Goal: Task Accomplishment & Management: Manage account settings

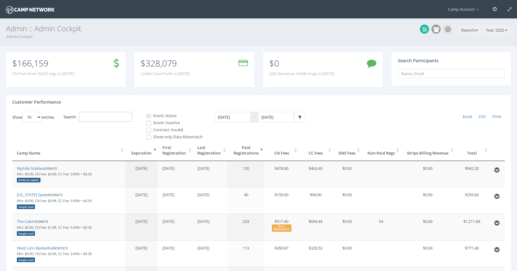
click at [105, 119] on input "Search:" at bounding box center [105, 117] width 53 height 10
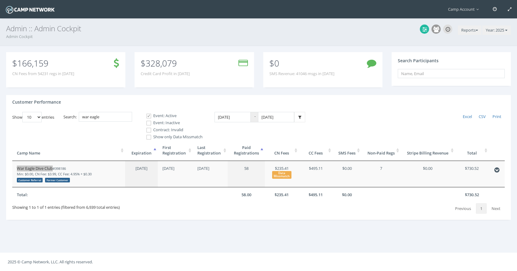
drag, startPoint x: 44, startPoint y: 167, endPoint x: 61, endPoint y: 0, distance: 167.4
click at [0, 0] on main "Camp Account My Profile My Events My Team" at bounding box center [258, 135] width 517 height 271
drag, startPoint x: 117, startPoint y: 120, endPoint x: 56, endPoint y: 106, distance: 62.0
click at [56, 106] on div "Customer Performance Show 10 25 50 100 entries Excel CSV Print Search: war eagl…" at bounding box center [258, 157] width 505 height 125
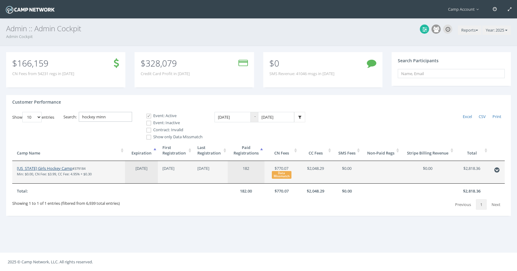
type input "hockey minn"
click at [40, 168] on link "Minnesota Girls Hockey Camp" at bounding box center [44, 169] width 55 height 6
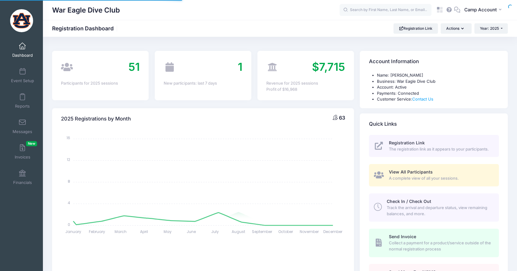
select select
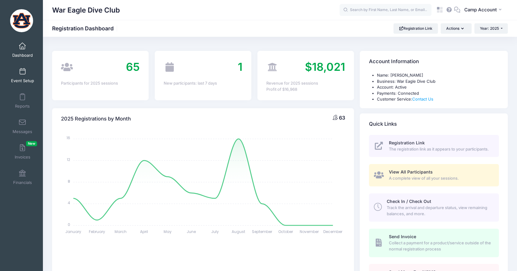
click at [29, 78] on link "Event Setup" at bounding box center [22, 75] width 29 height 21
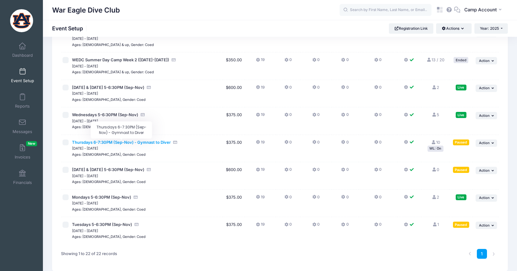
scroll to position [436, 0]
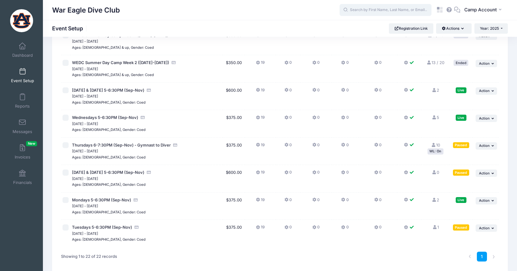
click at [384, 8] on input "text" at bounding box center [386, 10] width 92 height 12
click at [379, 28] on p "Monday & Wednesday 5-6:30PM (Sep-Nov) on Sep-03, 2025" at bounding box center [397, 30] width 101 height 6
type input "Savannah English (Monday &amp; Wednesday 5-6:30PM (Sep-Nov), Sep-03, 2025)"
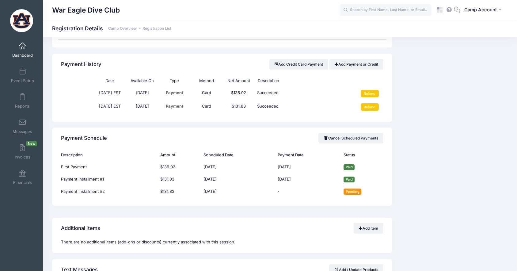
scroll to position [404, 0]
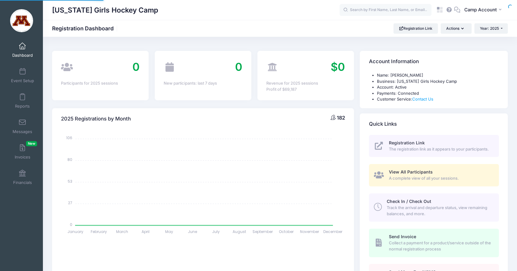
select select
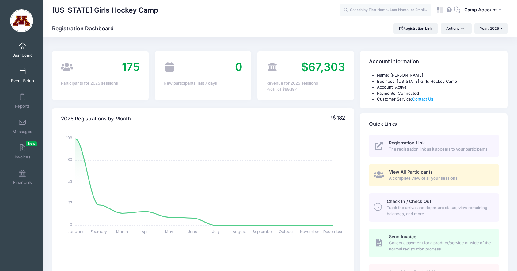
click at [22, 70] on span at bounding box center [22, 71] width 0 height 7
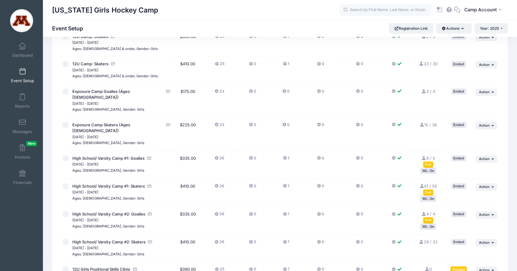
scroll to position [196, 0]
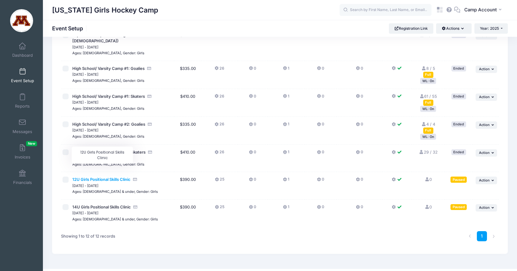
click at [121, 177] on span "12U Girls Positional Skills Clinic" at bounding box center [101, 179] width 58 height 5
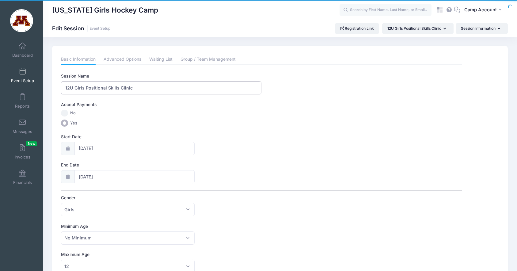
click at [140, 89] on input "12U Girls Positional Skills Clinic" at bounding box center [161, 87] width 201 height 13
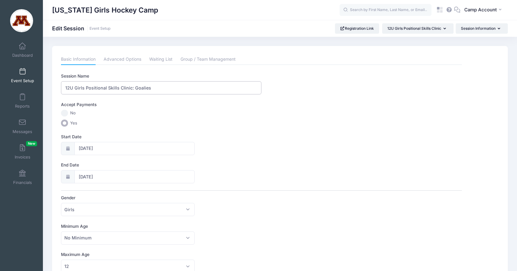
type input "12U Girls Positional Skills Clinic: Goalies"
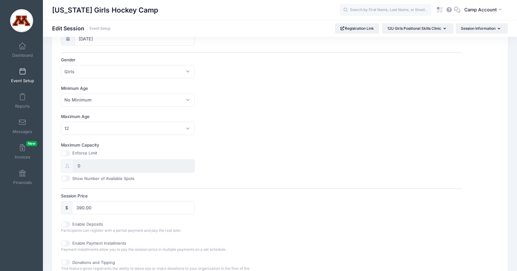
scroll to position [142, 0]
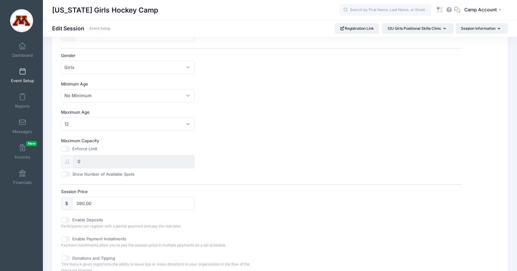
click at [68, 151] on input "Maximum Capacity" at bounding box center [65, 149] width 9 height 6
checkbox input "true"
drag, startPoint x: 89, startPoint y: 164, endPoint x: 64, endPoint y: 160, distance: 25.5
click at [64, 160] on div "0" at bounding box center [128, 161] width 134 height 13
type input "4"
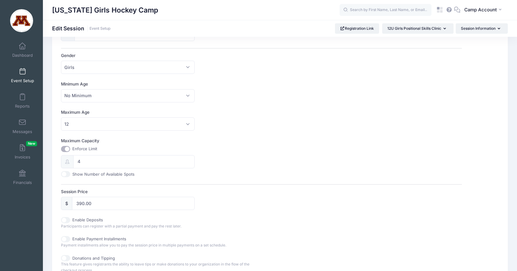
click at [246, 169] on div "Maximum Capacity Enforce Limit 4 Show Number of Available Spots" at bounding box center [261, 158] width 401 height 40
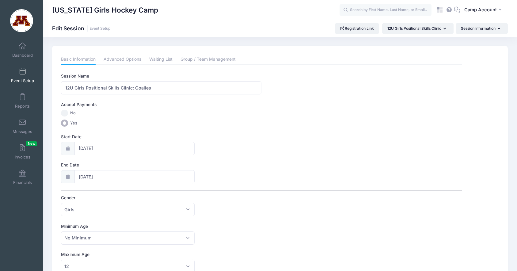
scroll to position [281, 0]
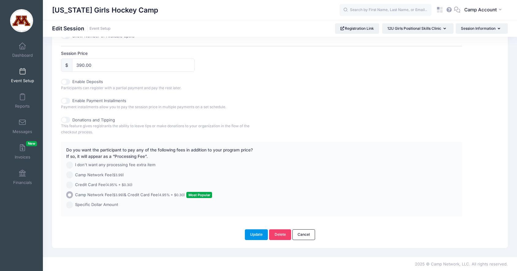
click at [262, 236] on button "Update" at bounding box center [256, 234] width 23 height 10
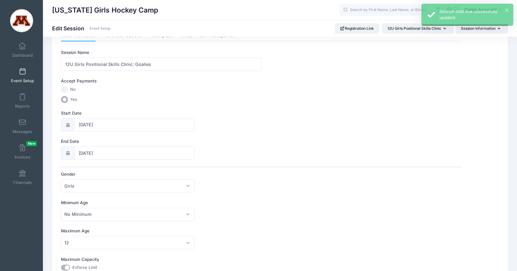
scroll to position [0, 0]
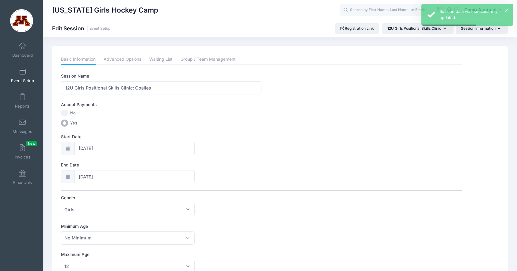
click at [28, 78] on link "Event Setup" at bounding box center [22, 75] width 29 height 21
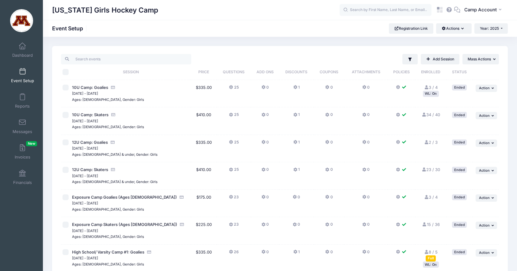
scroll to position [196, 0]
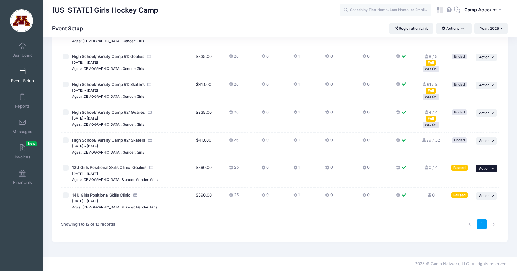
click at [481, 169] on span "Action" at bounding box center [484, 168] width 11 height 4
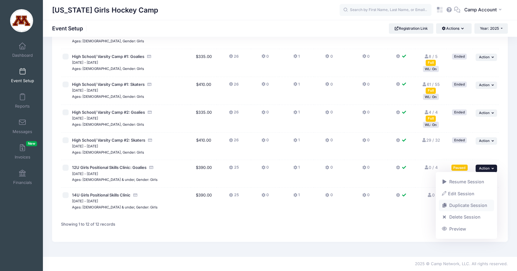
click at [474, 205] on link "Duplicate Session" at bounding box center [466, 206] width 55 height 12
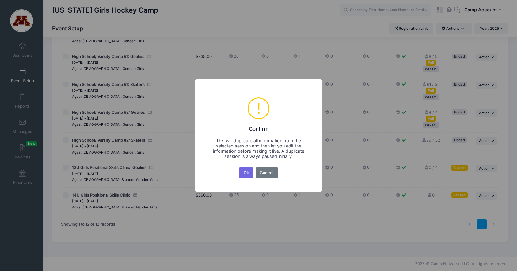
click at [239, 167] on button "Ok" at bounding box center [246, 172] width 14 height 11
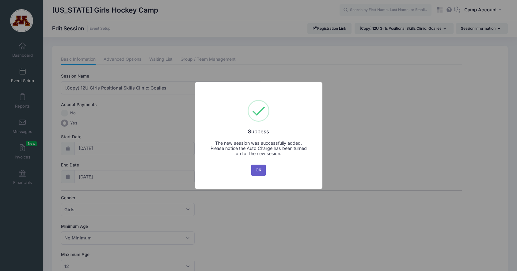
click at [253, 168] on button "OK" at bounding box center [258, 170] width 15 height 11
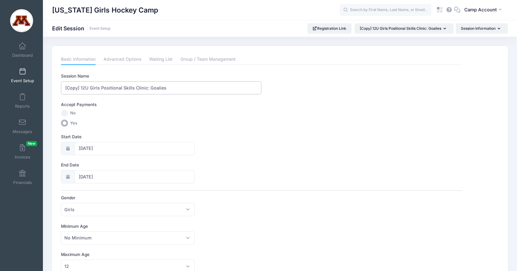
drag, startPoint x: 149, startPoint y: 87, endPoint x: 180, endPoint y: 91, distance: 31.5
click at [180, 91] on input "[Copy] 12U Girls Positional Skills Clinic: Goalies" at bounding box center [161, 87] width 201 height 13
drag, startPoint x: 81, startPoint y: 87, endPoint x: 57, endPoint y: 86, distance: 24.3
type input "12U Girls Positional Skills Clinic: Skaters"
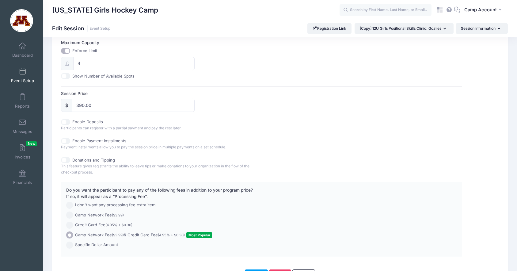
scroll to position [177, 0]
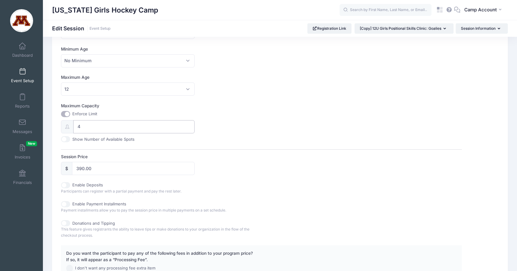
drag, startPoint x: 83, startPoint y: 128, endPoint x: 68, endPoint y: 125, distance: 15.4
click at [68, 125] on div "4" at bounding box center [128, 126] width 134 height 13
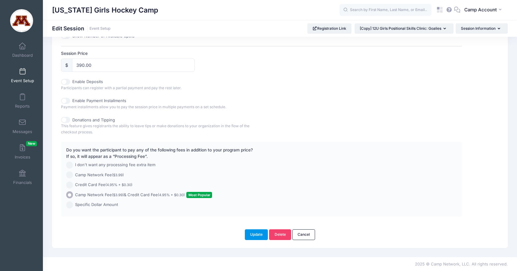
type input "30"
click at [252, 234] on button "Update" at bounding box center [256, 234] width 23 height 10
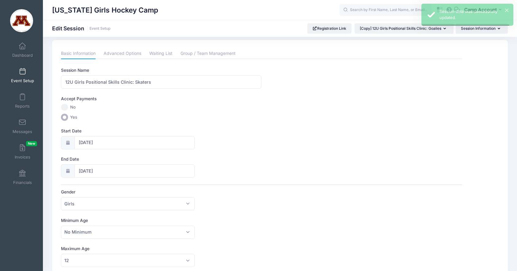
scroll to position [0, 0]
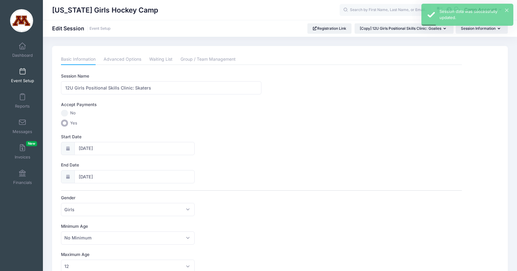
click at [24, 80] on span "Event Setup" at bounding box center [22, 80] width 23 height 5
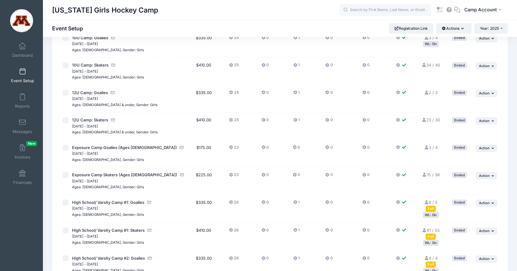
scroll to position [223, 0]
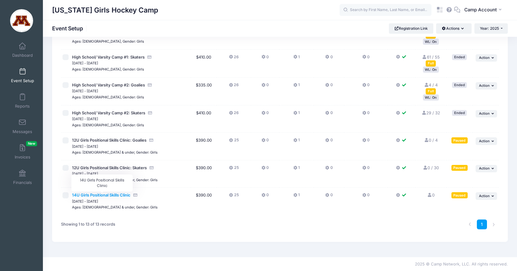
click at [113, 194] on span "14U Girls Positional Skills Clinic" at bounding box center [101, 195] width 59 height 5
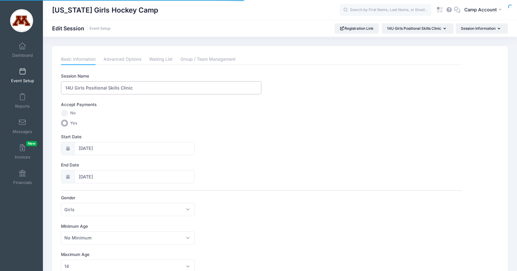
click at [154, 90] on input "14U Girls Positional Skills Clinic" at bounding box center [161, 87] width 201 height 13
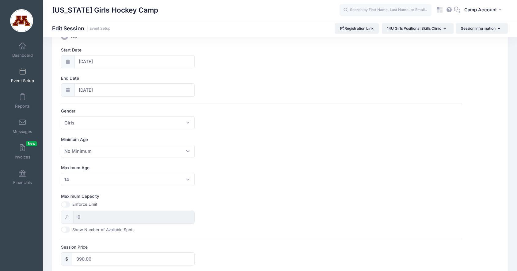
scroll to position [104, 0]
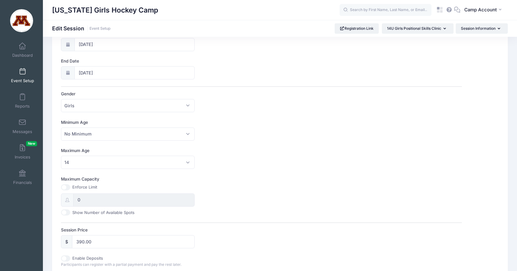
type input "14U Girls Positional Skills Clinic: Goalies"
click at [70, 186] on input "Maximum Capacity" at bounding box center [65, 187] width 9 height 6
checkbox input "true"
drag, startPoint x: 93, startPoint y: 205, endPoint x: 64, endPoint y: 195, distance: 30.7
click at [64, 195] on div "0" at bounding box center [128, 199] width 134 height 13
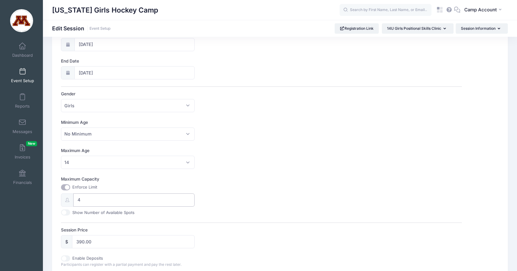
scroll to position [281, 0]
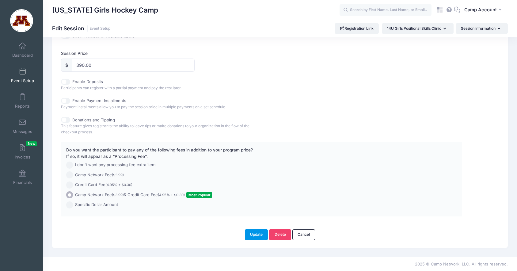
type input "4"
click at [254, 234] on button "Update" at bounding box center [256, 234] width 23 height 10
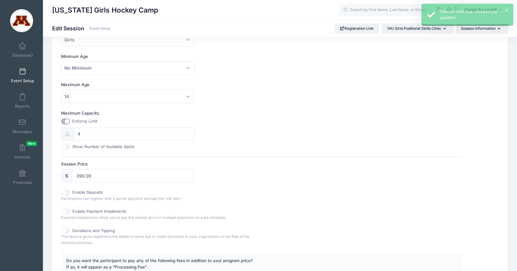
scroll to position [0, 0]
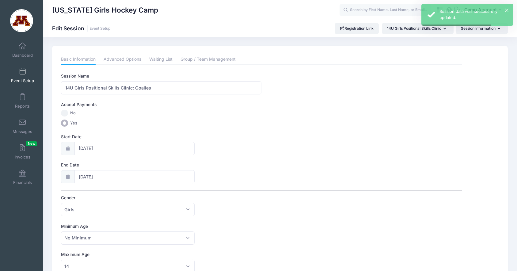
click at [22, 75] on span at bounding box center [22, 71] width 0 height 7
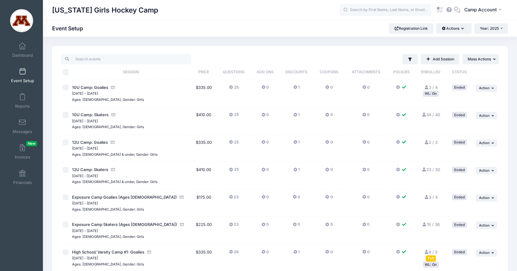
scroll to position [223, 0]
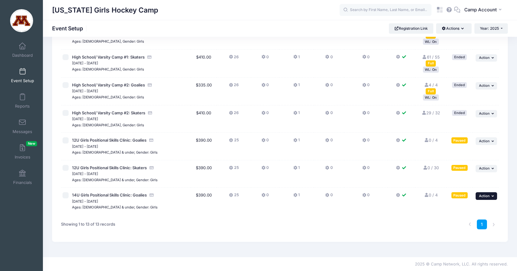
click at [480, 197] on span "Action" at bounding box center [484, 196] width 11 height 4
click at [472, 236] on link "Duplicate Session" at bounding box center [466, 233] width 55 height 12
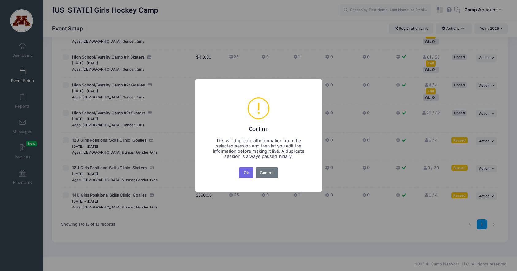
click at [239, 167] on button "Ok" at bounding box center [246, 172] width 14 height 11
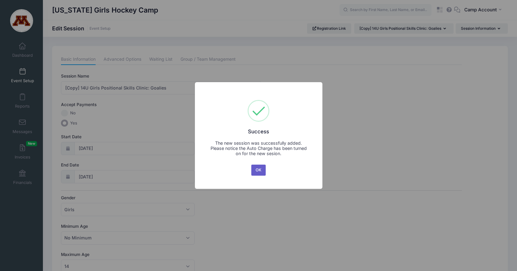
click at [258, 170] on button "OK" at bounding box center [258, 170] width 15 height 11
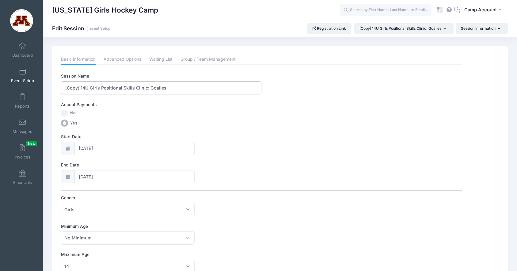
drag, startPoint x: 150, startPoint y: 88, endPoint x: 178, endPoint y: 90, distance: 27.6
click at [178, 90] on input "[Copy] 14U Girls Positional Skills Clinic: Goalies" at bounding box center [161, 87] width 201 height 13
drag, startPoint x: 82, startPoint y: 86, endPoint x: 54, endPoint y: 84, distance: 27.7
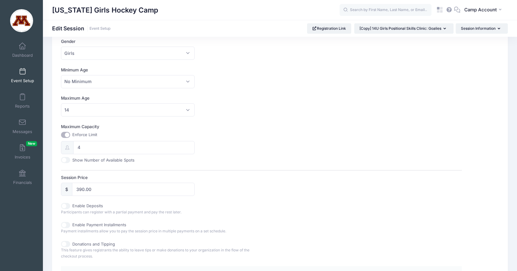
scroll to position [159, 0]
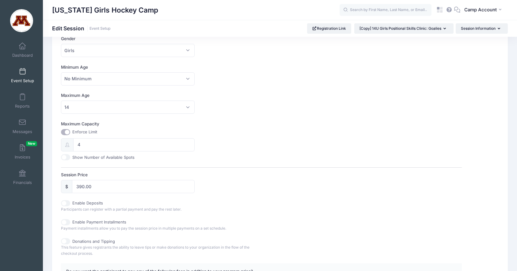
type input "14U Girls Positional Skills Clinic: Skaters"
drag, startPoint x: 85, startPoint y: 146, endPoint x: 61, endPoint y: 141, distance: 24.1
click at [61, 141] on div "4" at bounding box center [128, 144] width 134 height 13
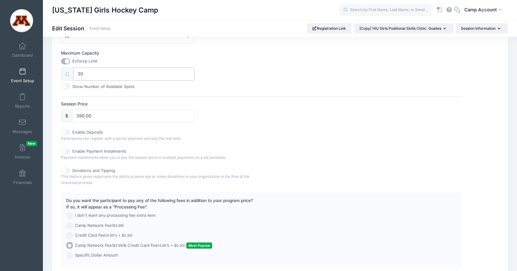
scroll to position [281, 0]
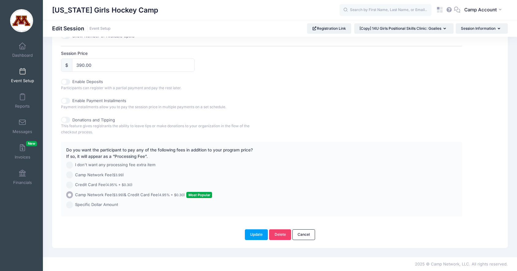
type input "30"
click at [257, 228] on div "Update Delete Cancel" at bounding box center [280, 231] width 444 height 17
click at [257, 233] on button "Update" at bounding box center [256, 234] width 23 height 10
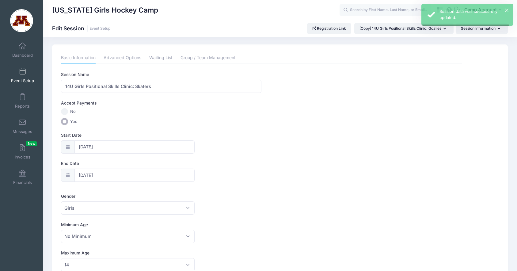
scroll to position [0, 0]
click at [27, 76] on link "Event Setup" at bounding box center [22, 75] width 29 height 21
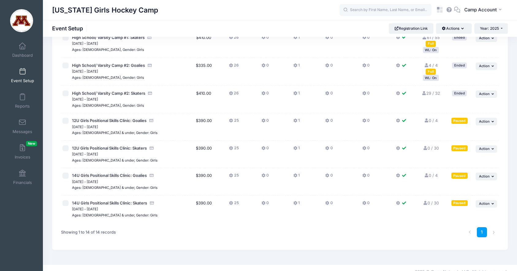
scroll to position [240, 0]
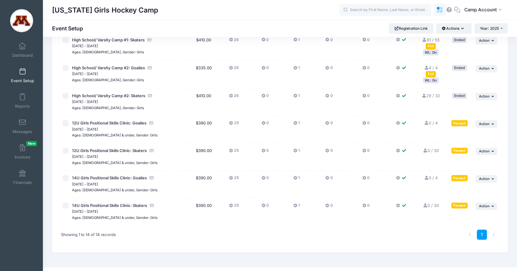
click at [443, 14] on link at bounding box center [440, 10] width 12 height 12
click at [440, 9] on icon at bounding box center [438, 8] width 3 height 3
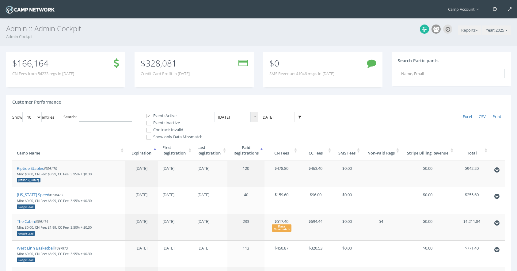
click at [119, 118] on input "Search:" at bounding box center [105, 117] width 53 height 10
paste input "353269"
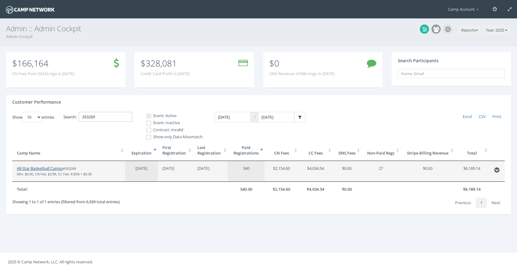
type input "353269"
drag, startPoint x: 53, startPoint y: 169, endPoint x: 59, endPoint y: 16, distance: 153.4
click at [0, 0] on main "Camp Account My Profile My Events My Team" at bounding box center [258, 135] width 517 height 271
click at [478, 33] on button "Reports" at bounding box center [470, 30] width 24 height 10
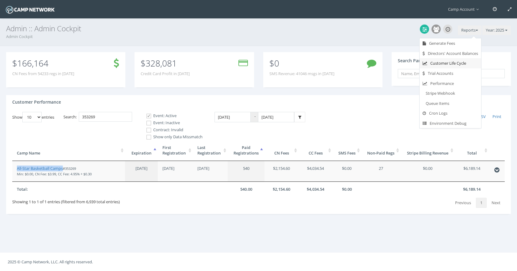
click at [465, 62] on link "Customer Life Cycle" at bounding box center [451, 63] width 62 height 10
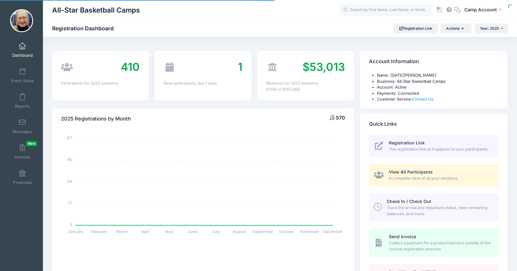
select select
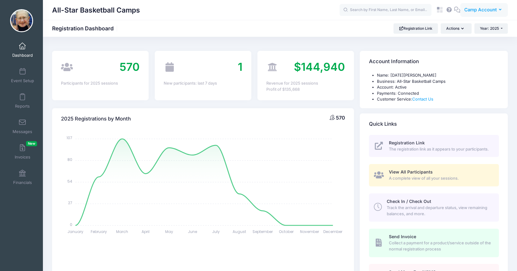
click at [473, 9] on span "Camp Account" at bounding box center [481, 9] width 33 height 7
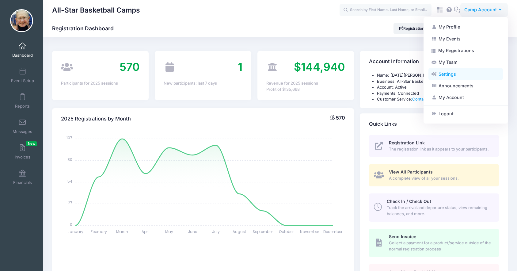
click at [463, 74] on link "Settings" at bounding box center [466, 74] width 75 height 12
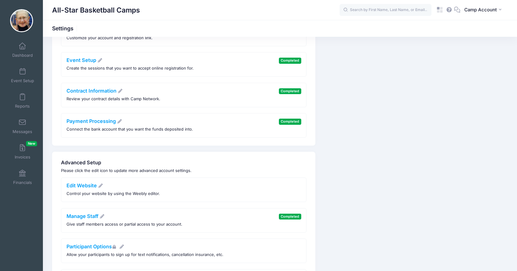
scroll to position [84, 0]
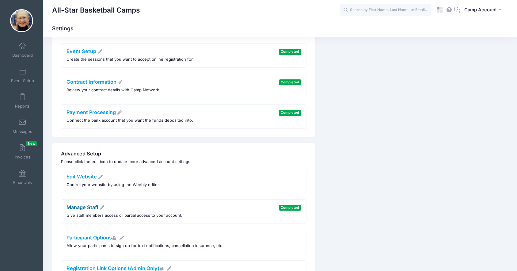
click at [93, 207] on link "Manage Staff" at bounding box center [86, 207] width 38 height 6
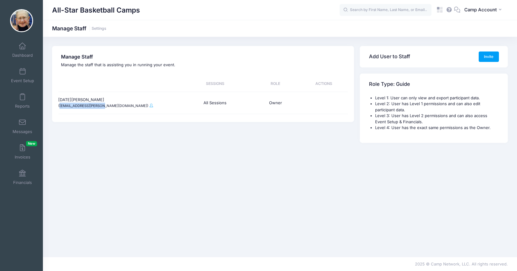
drag, startPoint x: 105, startPoint y: 107, endPoint x: 60, endPoint y: 105, distance: 44.5
click at [60, 105] on small "([EMAIL_ADDRESS][PERSON_NAME][DOMAIN_NAME])" at bounding box center [103, 106] width 90 height 4
copy small "[EMAIL_ADDRESS][PERSON_NAME][DOMAIN_NAME]"
click at [415, 11] on input "text" at bounding box center [386, 10] width 92 height 12
paste input "9e86c0386a77db9c"
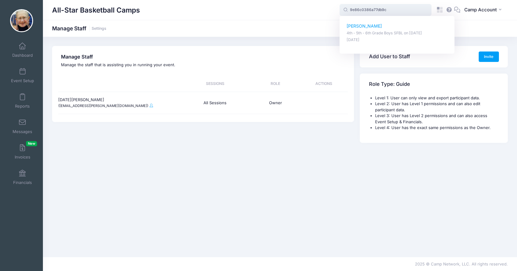
click at [372, 33] on p "4th - 5th - 6th Grade Boys SFBL on [DATE]" at bounding box center [397, 33] width 101 height 6
type input "[PERSON_NAME] (4th - 5th - 6th Grade Boys SFBL, [DATE])"
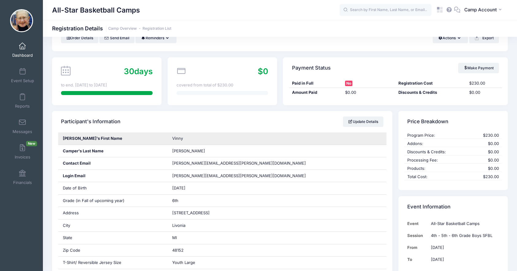
scroll to position [36, 0]
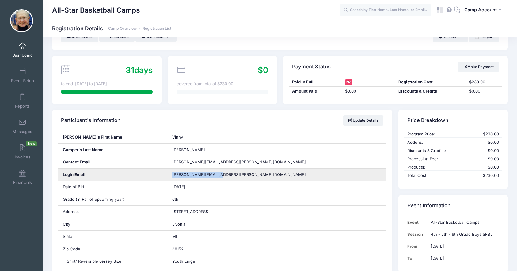
drag, startPoint x: 221, startPoint y: 175, endPoint x: 173, endPoint y: 174, distance: 48.2
click at [173, 174] on span "karen.gulli@yahoo.com" at bounding box center [239, 175] width 134 height 6
copy span "karen.gulli@yahoo.com"
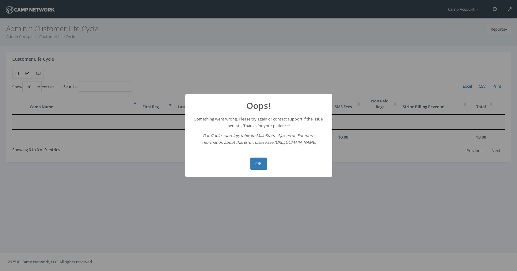
click at [251, 158] on button "OK" at bounding box center [259, 164] width 17 height 12
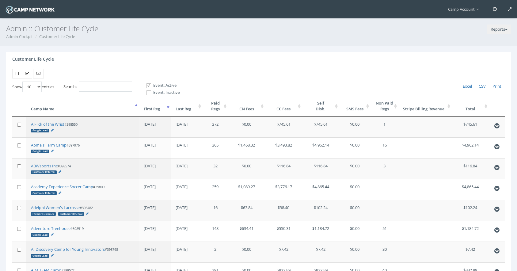
click at [163, 109] on th "First Reg" at bounding box center [155, 106] width 32 height 21
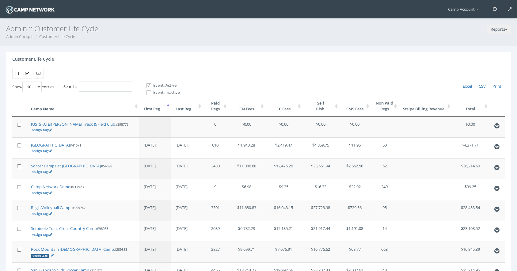
click at [163, 109] on th "First Reg" at bounding box center [155, 106] width 32 height 21
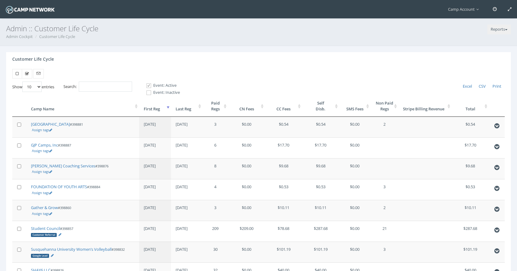
click at [163, 109] on th "First Reg" at bounding box center [155, 106] width 32 height 21
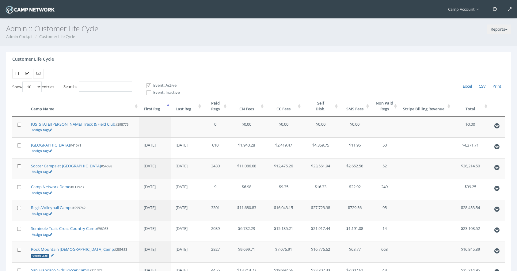
click at [163, 109] on th "First Reg" at bounding box center [155, 106] width 32 height 21
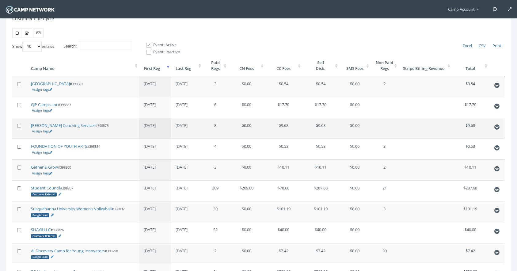
scroll to position [41, 0]
drag, startPoint x: 55, startPoint y: 84, endPoint x: 56, endPoint y: 2, distance: 82.8
click at [0, 0] on main "Camp Account My Profile My Events My Team" at bounding box center [258, 152] width 517 height 387
click at [44, 89] on link "Assign tags" at bounding box center [42, 89] width 20 height 5
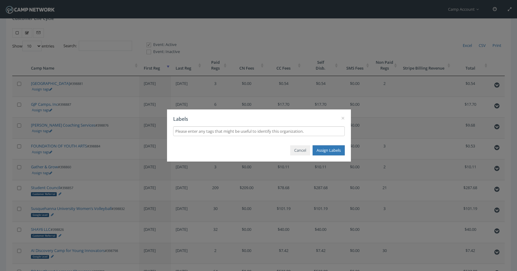
click at [203, 130] on input "text" at bounding box center [258, 131] width 167 height 7
type input "Google Lead"
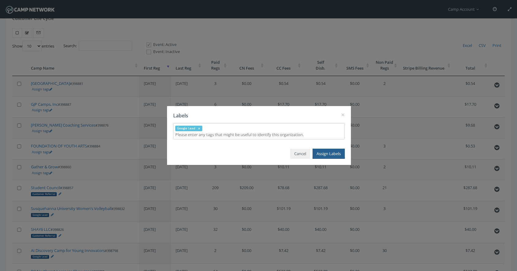
click at [323, 149] on button "Assign Labels" at bounding box center [329, 154] width 32 height 10
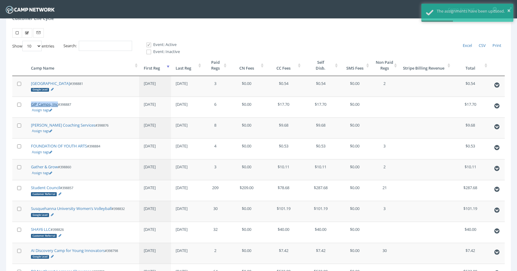
drag, startPoint x: 43, startPoint y: 106, endPoint x: 70, endPoint y: 1, distance: 108.0
click at [0, 0] on main "Camp Account My Profile My Events My Team" at bounding box center [258, 152] width 517 height 387
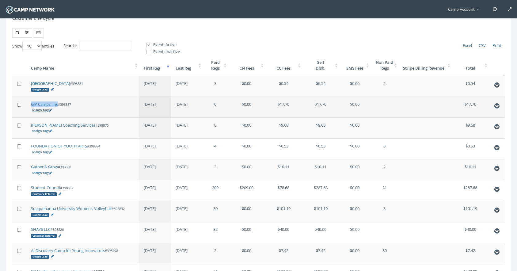
click at [42, 110] on link "Assign tags" at bounding box center [42, 110] width 20 height 5
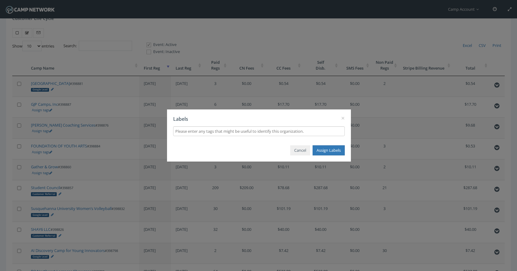
click at [203, 130] on input "text" at bounding box center [258, 131] width 167 height 7
type input "Google Lead"
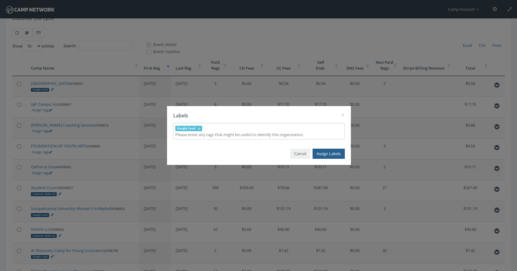
click at [334, 153] on button "Assign Labels" at bounding box center [329, 154] width 32 height 10
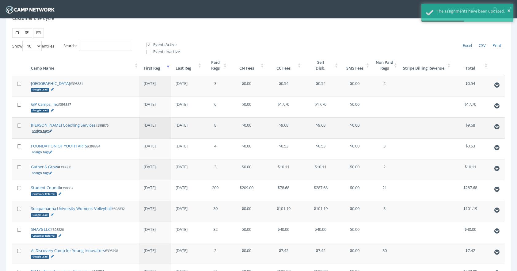
click at [41, 132] on link "Assign tags" at bounding box center [42, 130] width 20 height 5
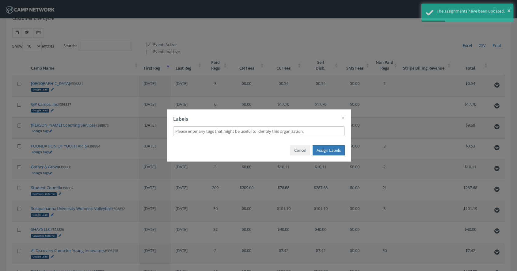
click at [189, 128] on div at bounding box center [259, 131] width 172 height 10
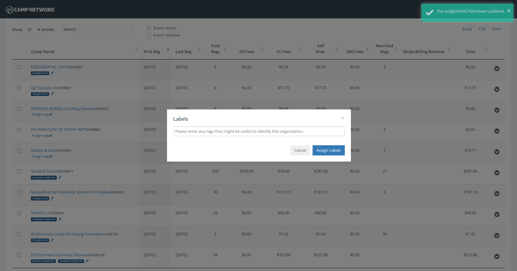
scroll to position [59, 0]
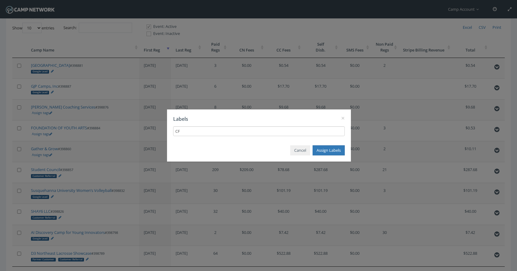
type input "C"
type input "Former Customer"
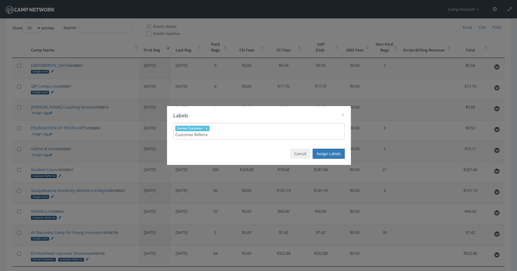
type input "Customer Referral"
click at [327, 158] on button "Assign Labels" at bounding box center [329, 154] width 32 height 10
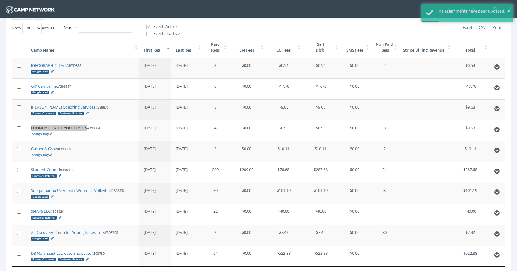
drag, startPoint x: 53, startPoint y: 129, endPoint x: 102, endPoint y: 2, distance: 136.4
click at [0, 0] on main "Camp Account My Profile My Events My Team" at bounding box center [258, 134] width 517 height 387
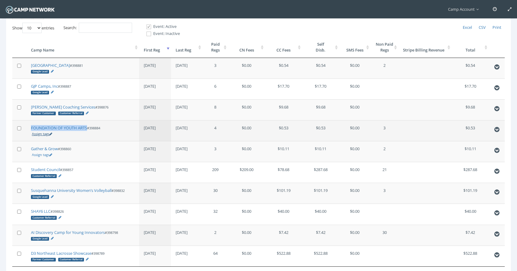
click at [43, 135] on link "Assign tags" at bounding box center [42, 134] width 20 height 5
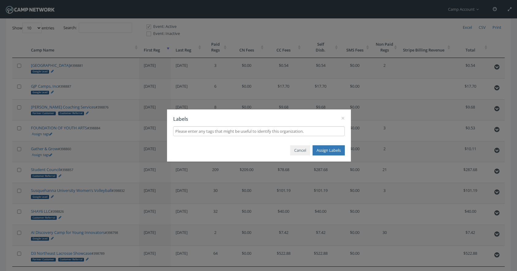
click at [212, 132] on input "text" at bounding box center [258, 131] width 167 height 7
type input "Google Lead"
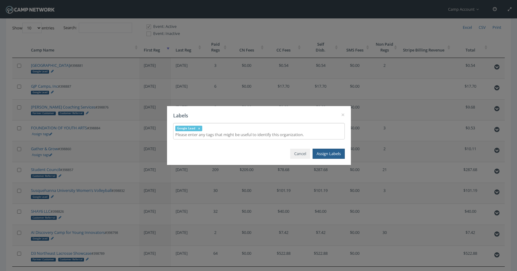
click at [327, 153] on button "Assign Labels" at bounding box center [329, 154] width 32 height 10
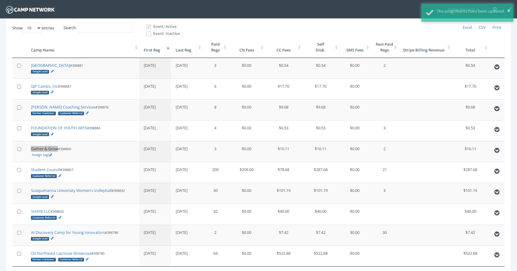
drag, startPoint x: 52, startPoint y: 148, endPoint x: 69, endPoint y: 21, distance: 129.1
click at [0, 0] on main "Camp Account My Profile My Events My Team" at bounding box center [258, 134] width 517 height 387
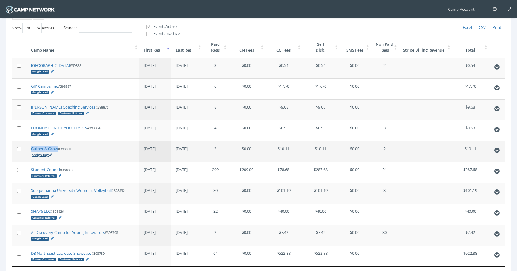
click at [46, 155] on link "Assign tags" at bounding box center [42, 154] width 20 height 5
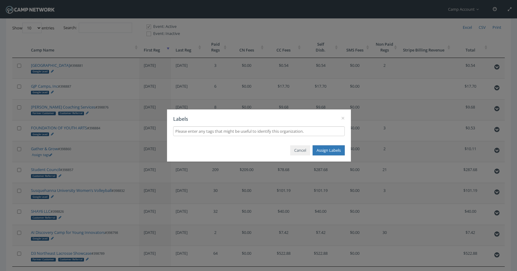
click at [199, 132] on input "text" at bounding box center [258, 131] width 167 height 7
type input "Google Lead"
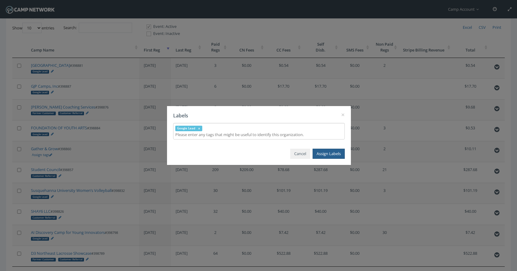
click at [334, 154] on button "Assign Labels" at bounding box center [329, 154] width 32 height 10
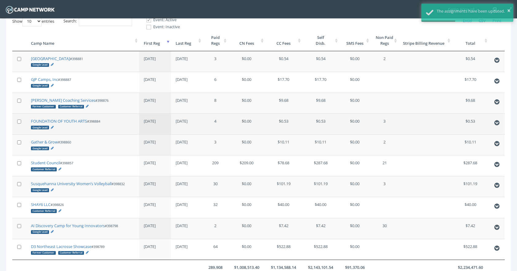
scroll to position [116, 0]
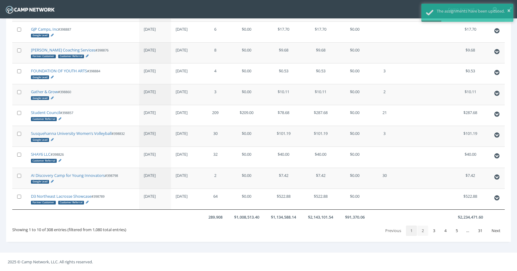
click at [425, 232] on link "2" at bounding box center [423, 231] width 11 height 10
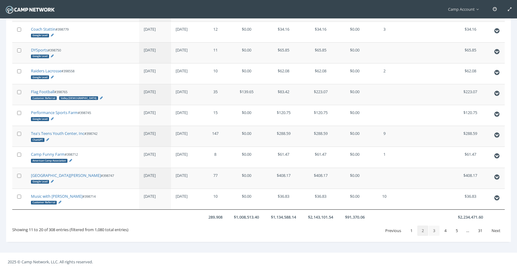
click at [438, 231] on link "3" at bounding box center [434, 231] width 11 height 10
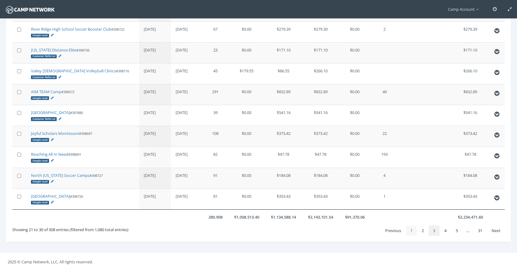
click at [412, 229] on link "1" at bounding box center [411, 231] width 11 height 10
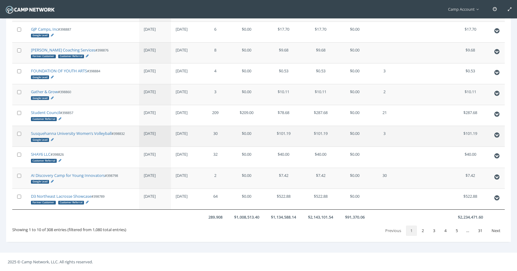
scroll to position [0, 0]
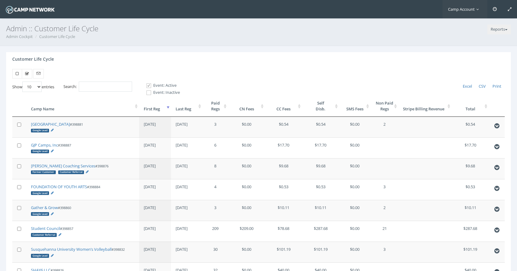
click at [471, 10] on span "Camp Account" at bounding box center [465, 9] width 34 height 6
click at [360, 71] on div at bounding box center [259, 74] width 502 height 10
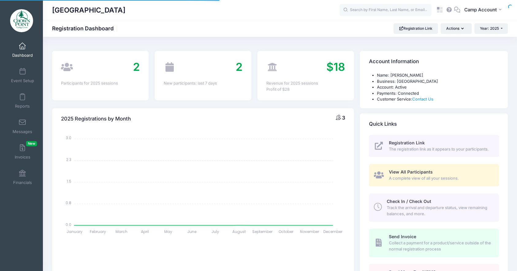
select select
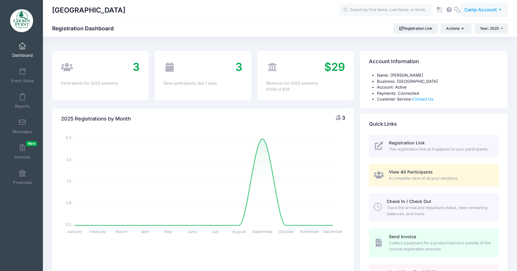
click at [477, 10] on span "Camp Account" at bounding box center [481, 9] width 33 height 7
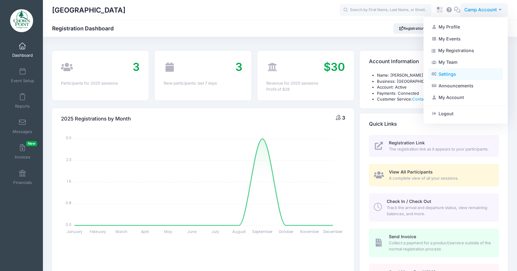
click at [459, 78] on link "Settings" at bounding box center [466, 74] width 75 height 12
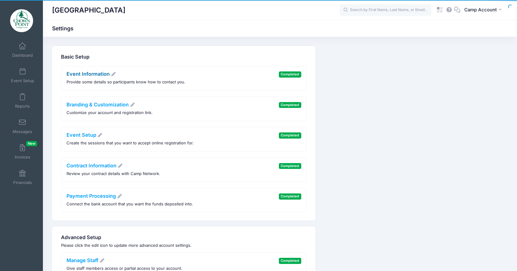
click at [99, 72] on link "Event Information" at bounding box center [92, 74] width 50 height 6
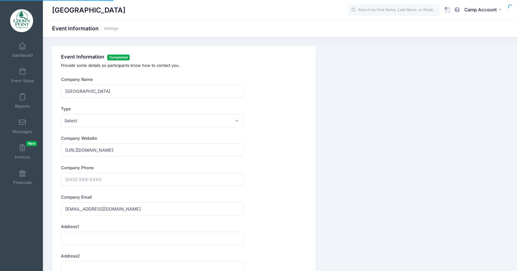
type input "(330) 668-8992"
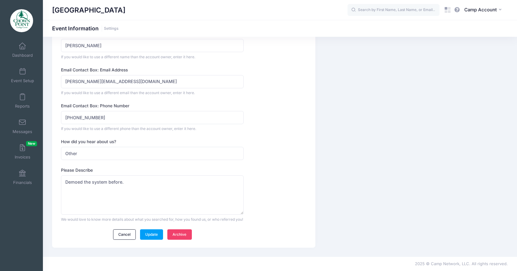
scroll to position [566, 0]
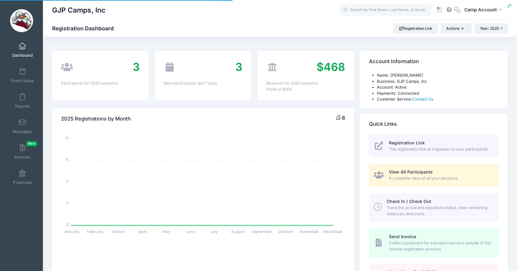
select select
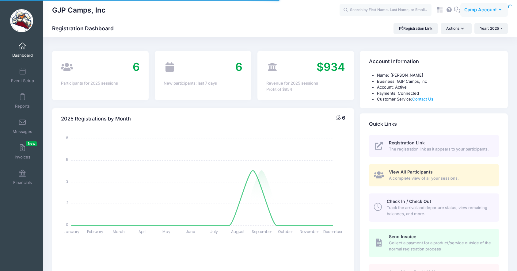
click at [475, 11] on span "Camp Account" at bounding box center [481, 9] width 33 height 7
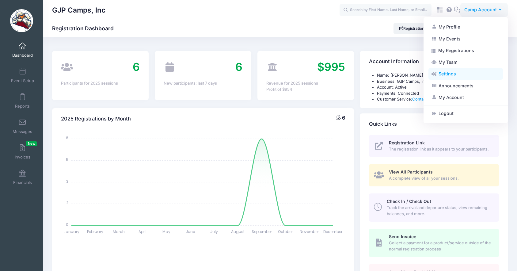
click at [462, 72] on link "Settings" at bounding box center [466, 74] width 75 height 12
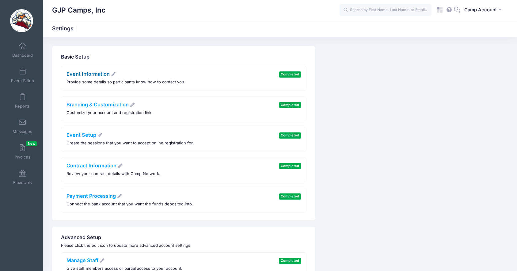
click at [78, 74] on link "Event Information" at bounding box center [92, 74] width 50 height 6
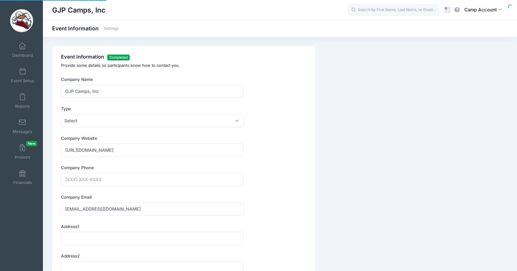
type input "[PHONE_NUMBER]"
type input "(732) 690-0506"
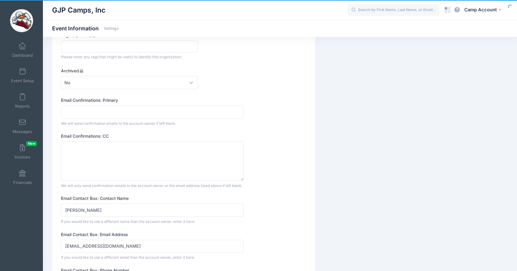
scroll to position [573, 0]
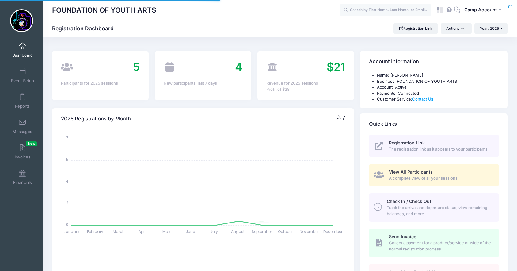
select select
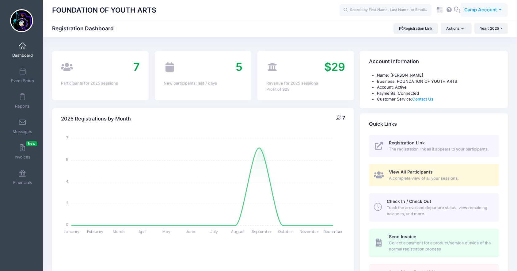
click at [476, 15] on button "CA Camp Account" at bounding box center [485, 10] width 48 height 14
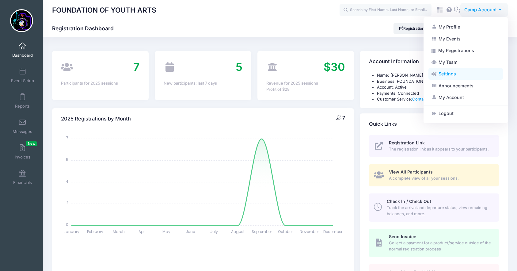
click at [456, 69] on link "Settings" at bounding box center [466, 74] width 75 height 12
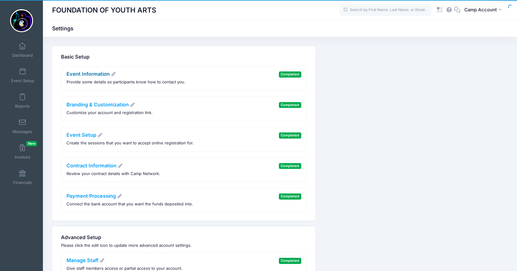
click at [101, 75] on link "Event Information" at bounding box center [92, 74] width 50 height 6
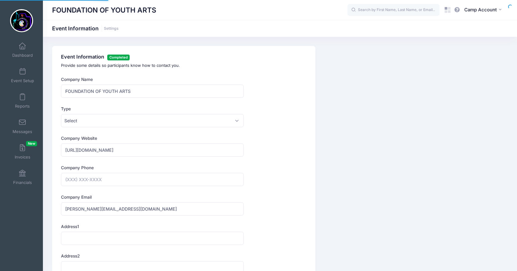
type input "[PHONE_NUMBER]"
type input "(781) 361-2622"
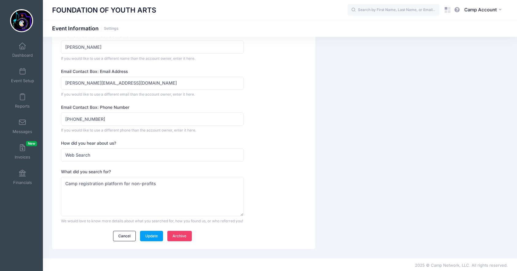
scroll to position [573, 0]
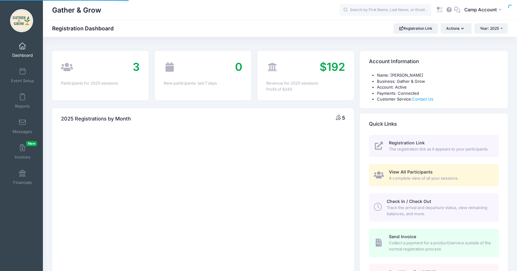
select select
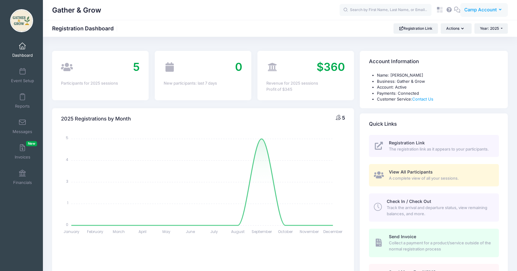
click at [474, 12] on span "Camp Account" at bounding box center [481, 9] width 33 height 7
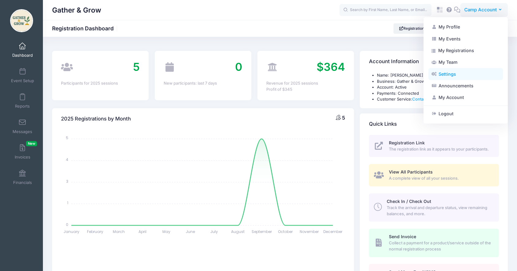
click at [457, 76] on link "Settings" at bounding box center [466, 74] width 75 height 12
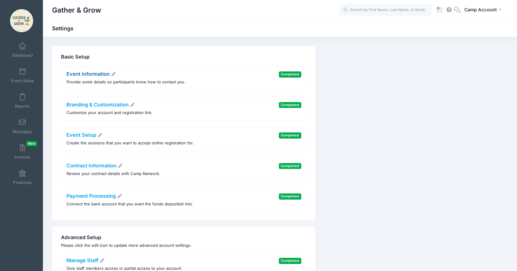
click at [92, 75] on link "Event Information" at bounding box center [92, 74] width 50 height 6
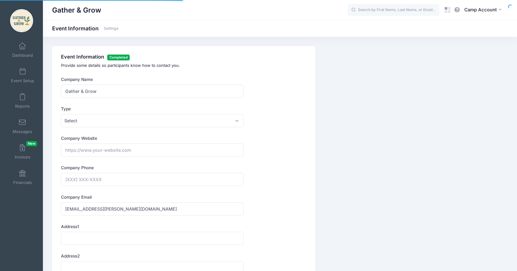
type input "[PHONE_NUMBER]"
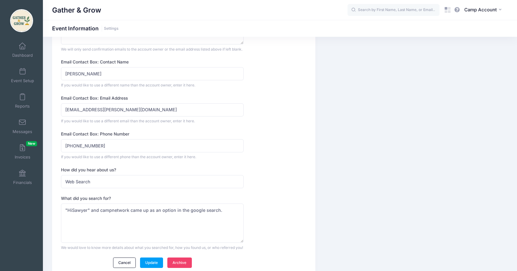
scroll to position [553, 0]
